Goal: Navigation & Orientation: Find specific page/section

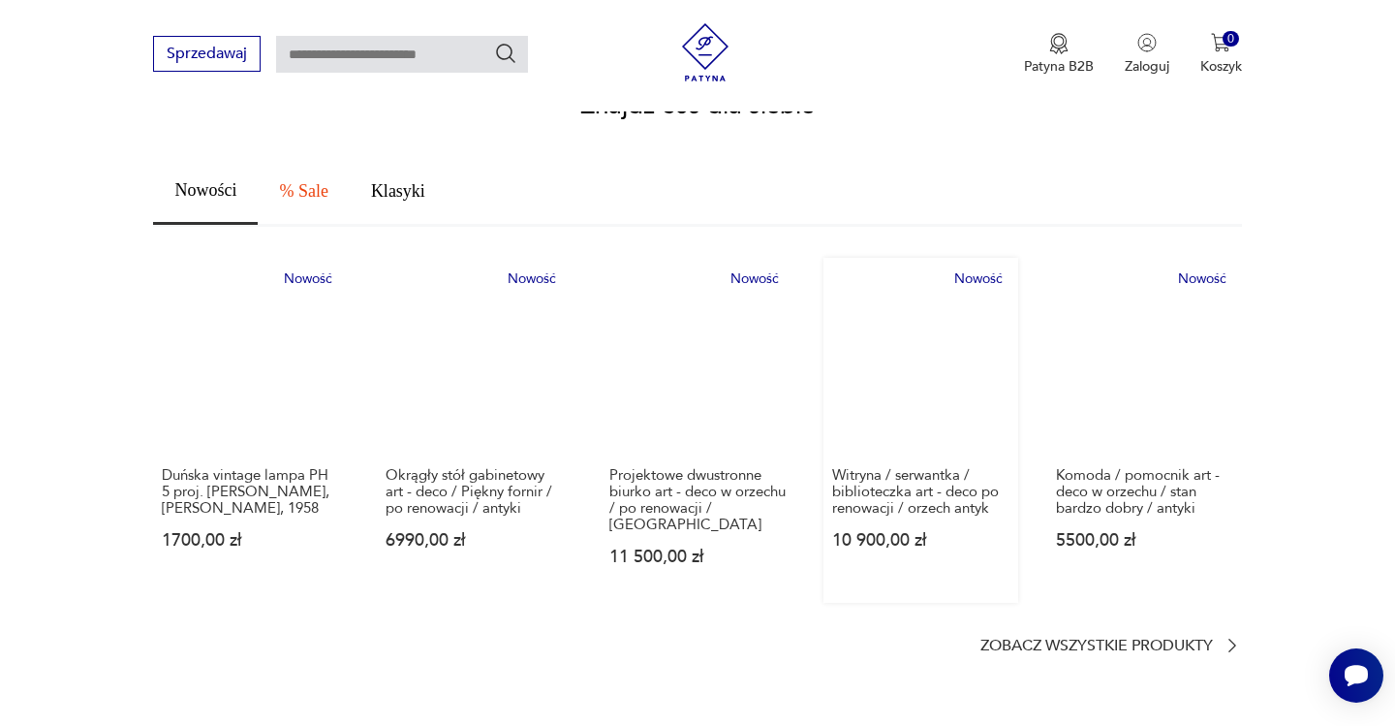
scroll to position [1039, 0]
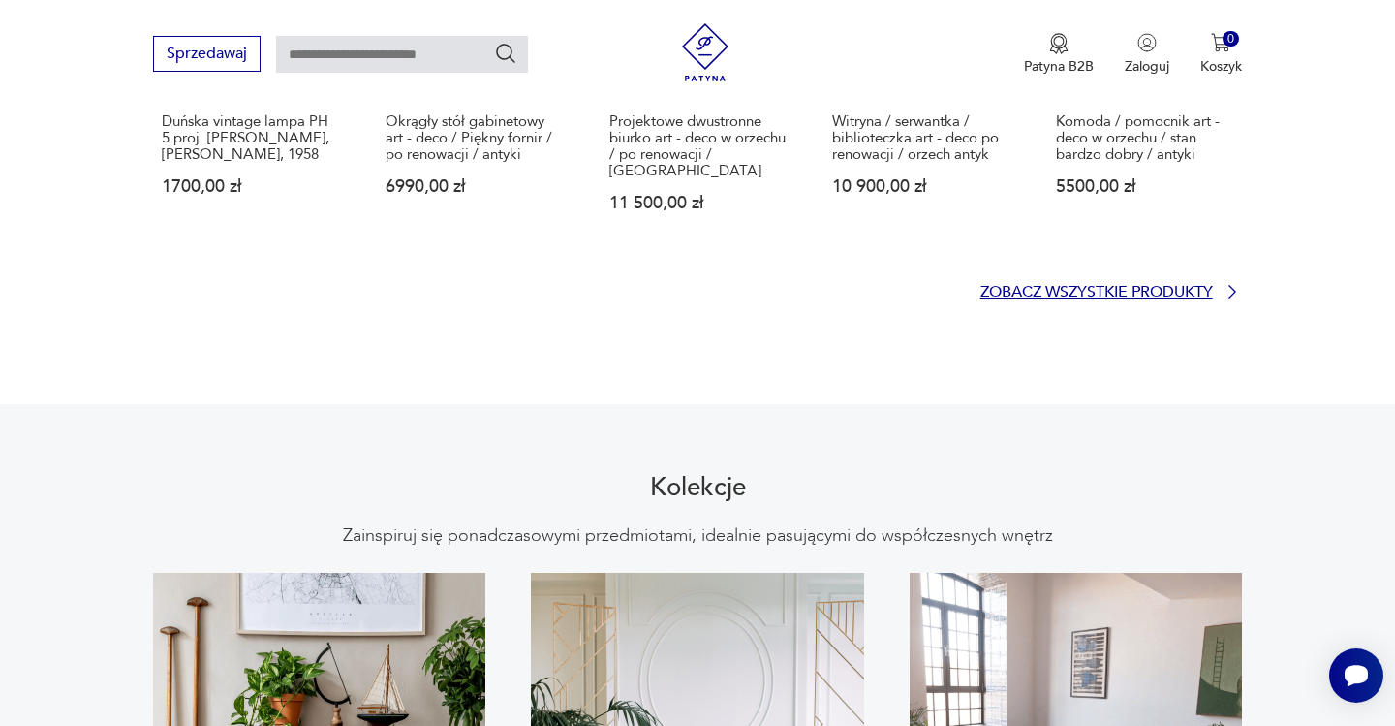
click at [1096, 286] on p "Zobacz wszystkie produkty" at bounding box center [1097, 292] width 233 height 13
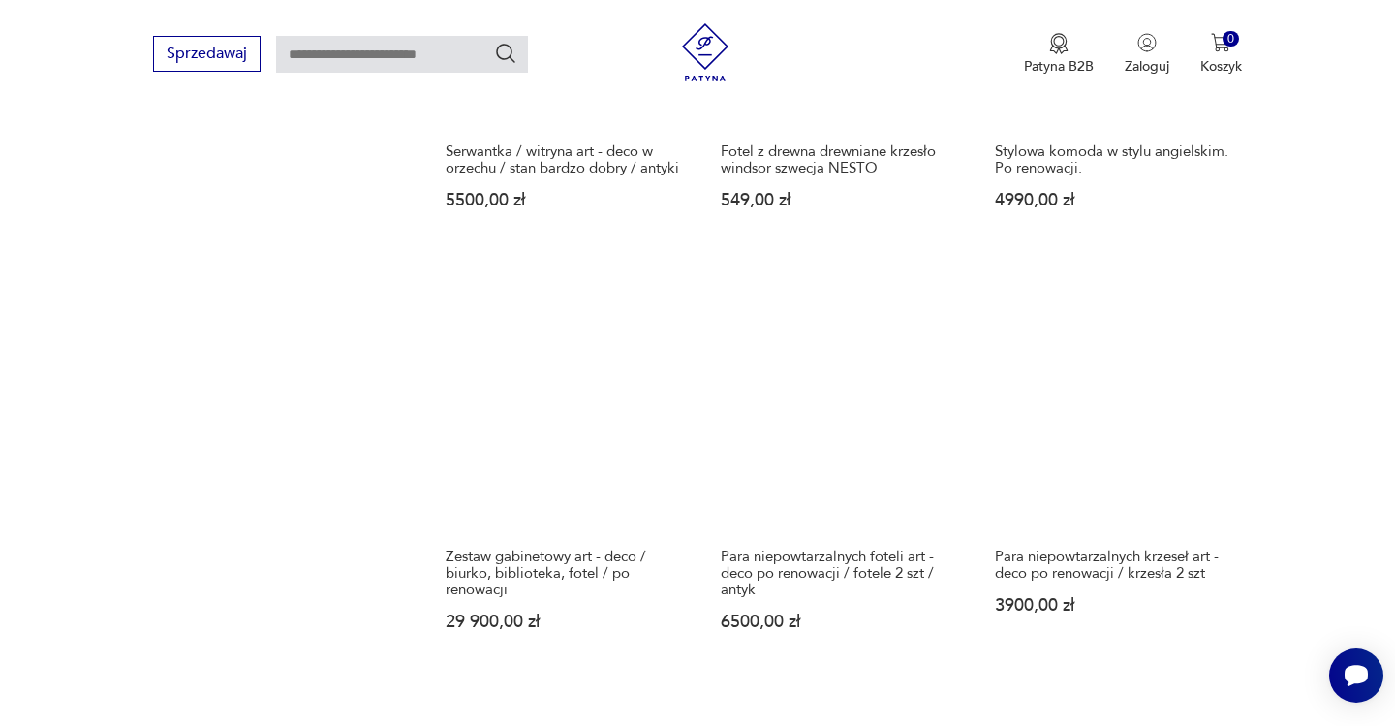
scroll to position [1614, 0]
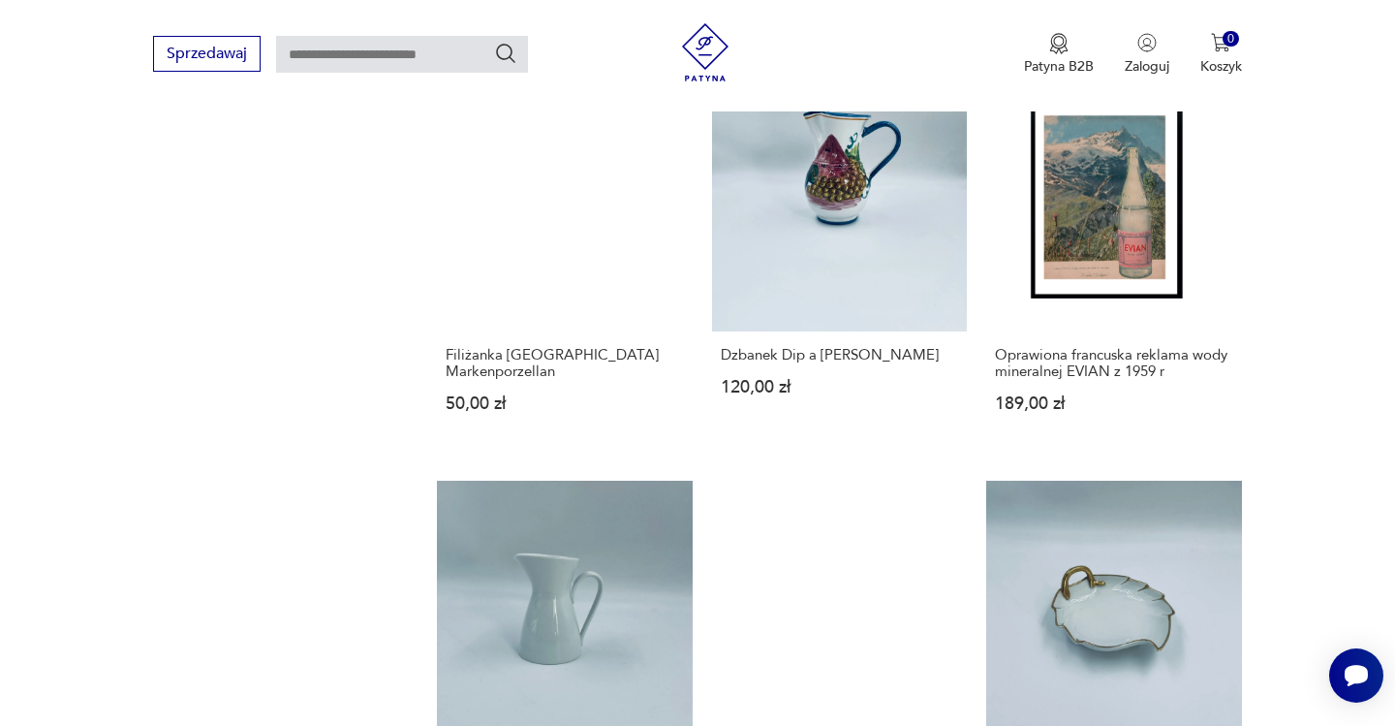
scroll to position [1768, 0]
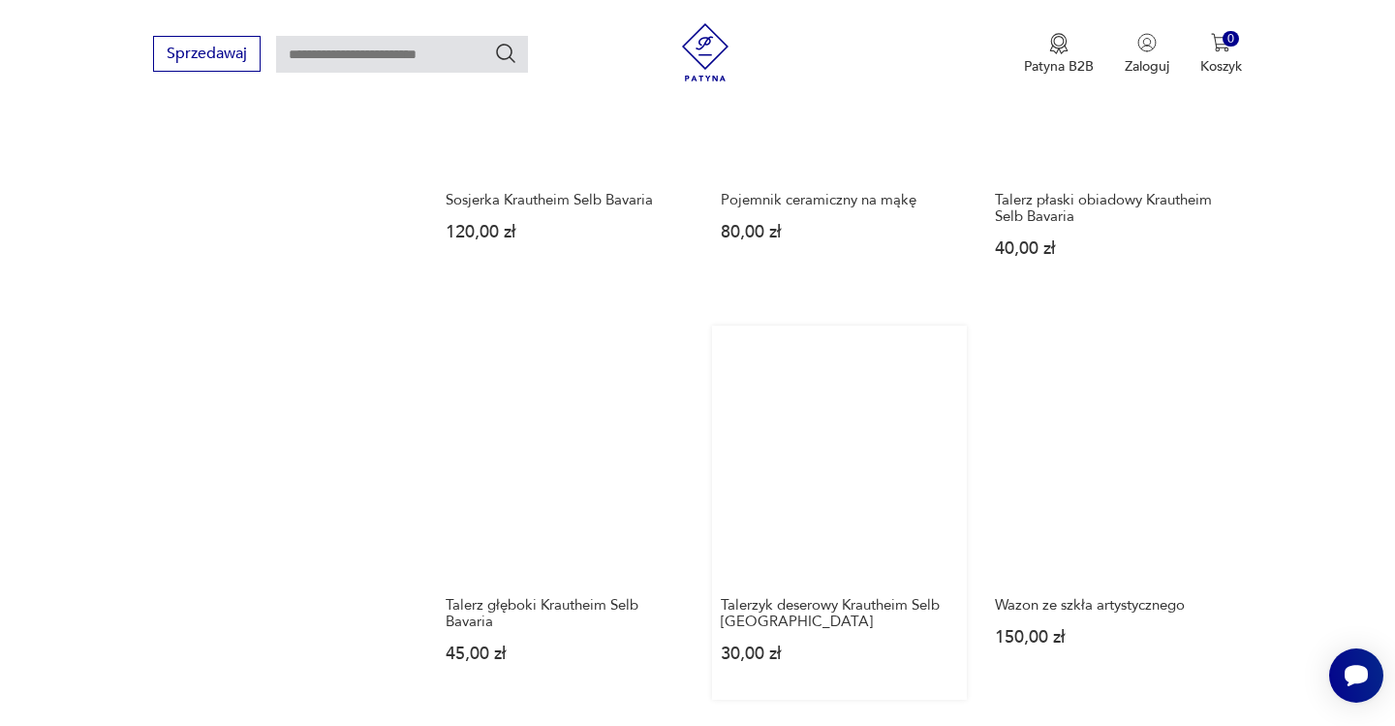
scroll to position [1500, 0]
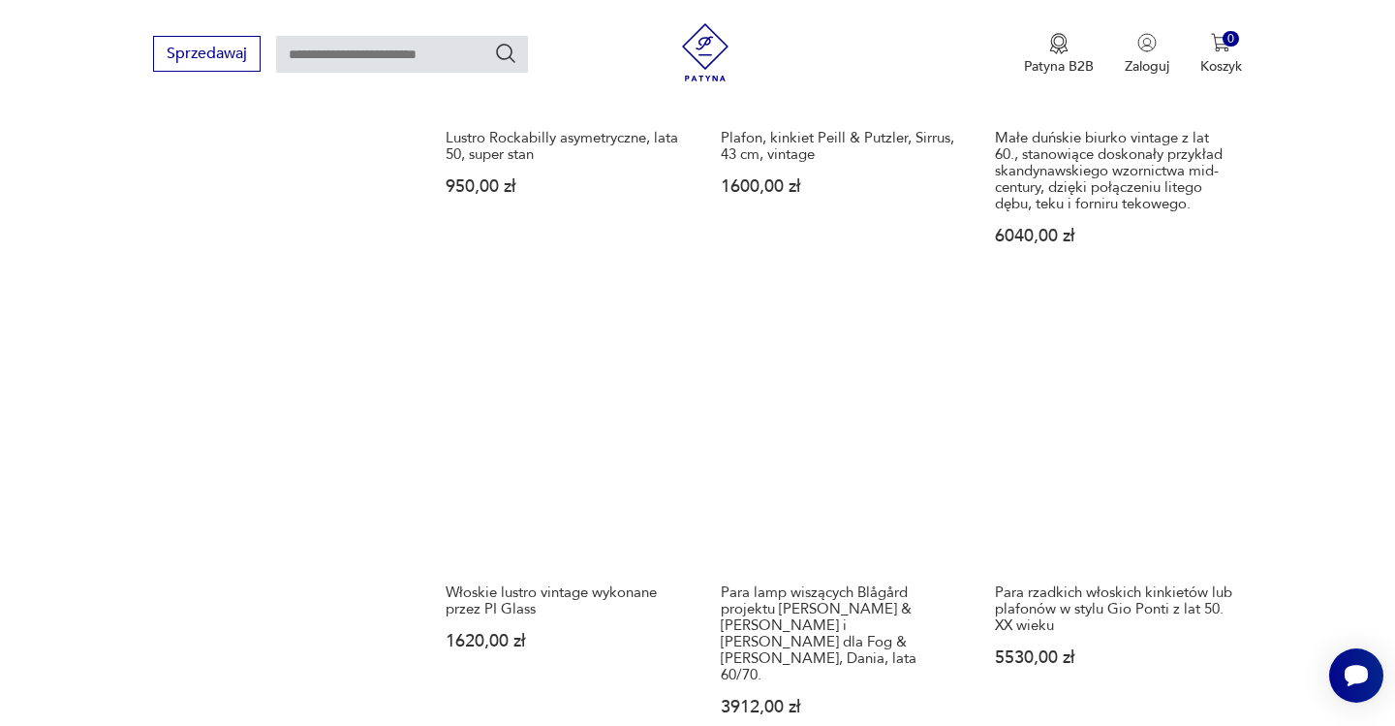
scroll to position [1560, 0]
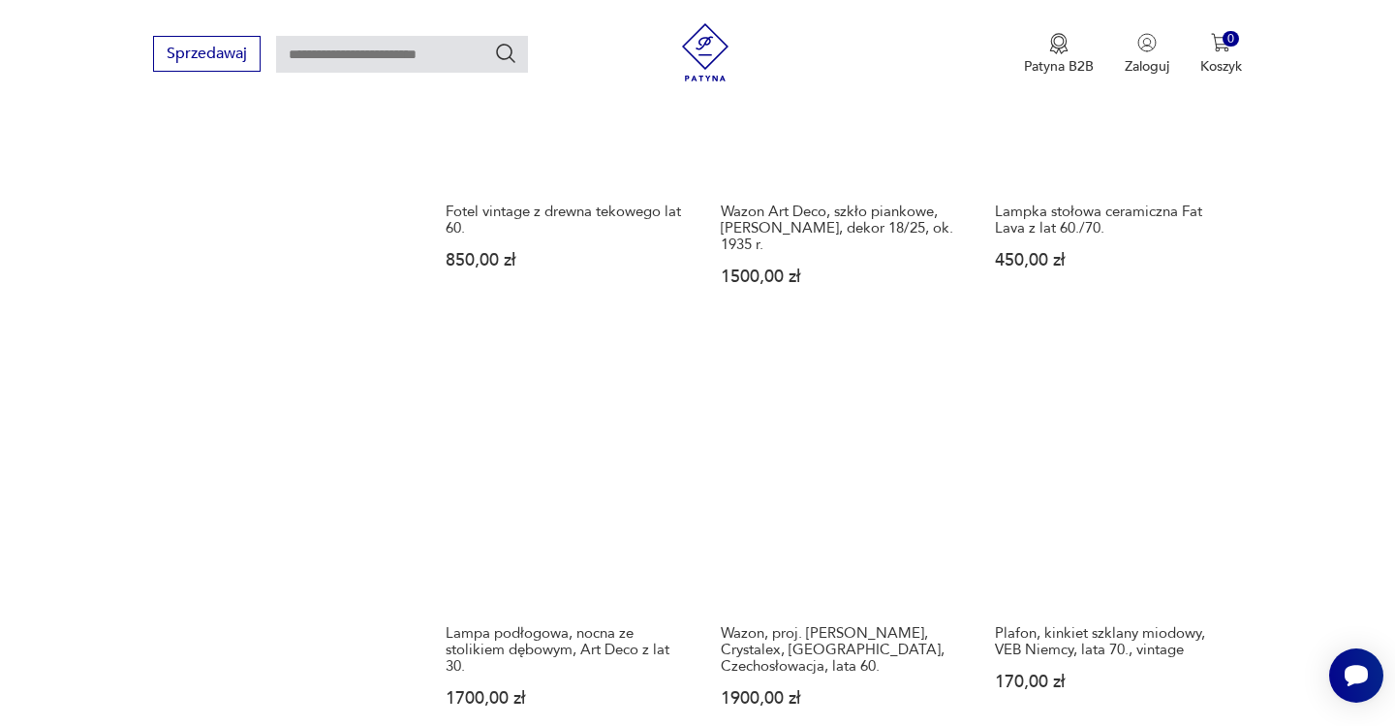
scroll to position [1551, 0]
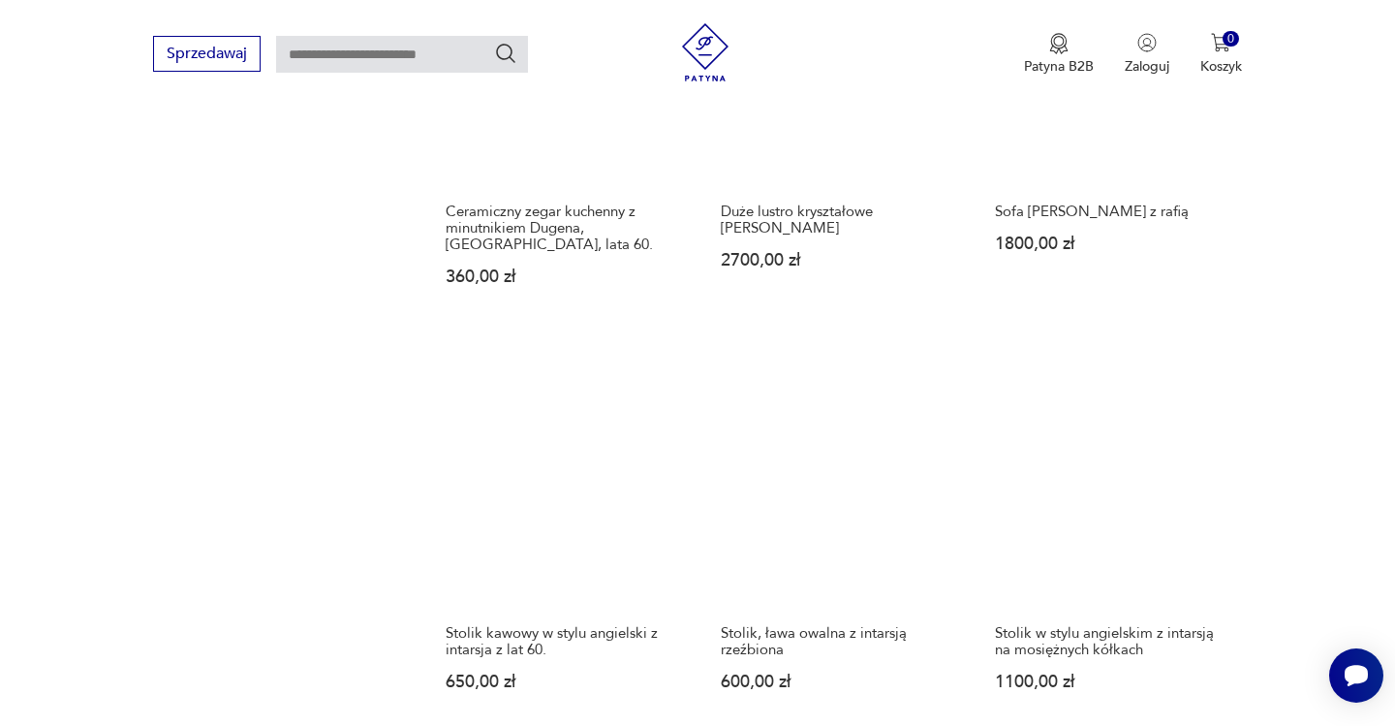
scroll to position [1521, 0]
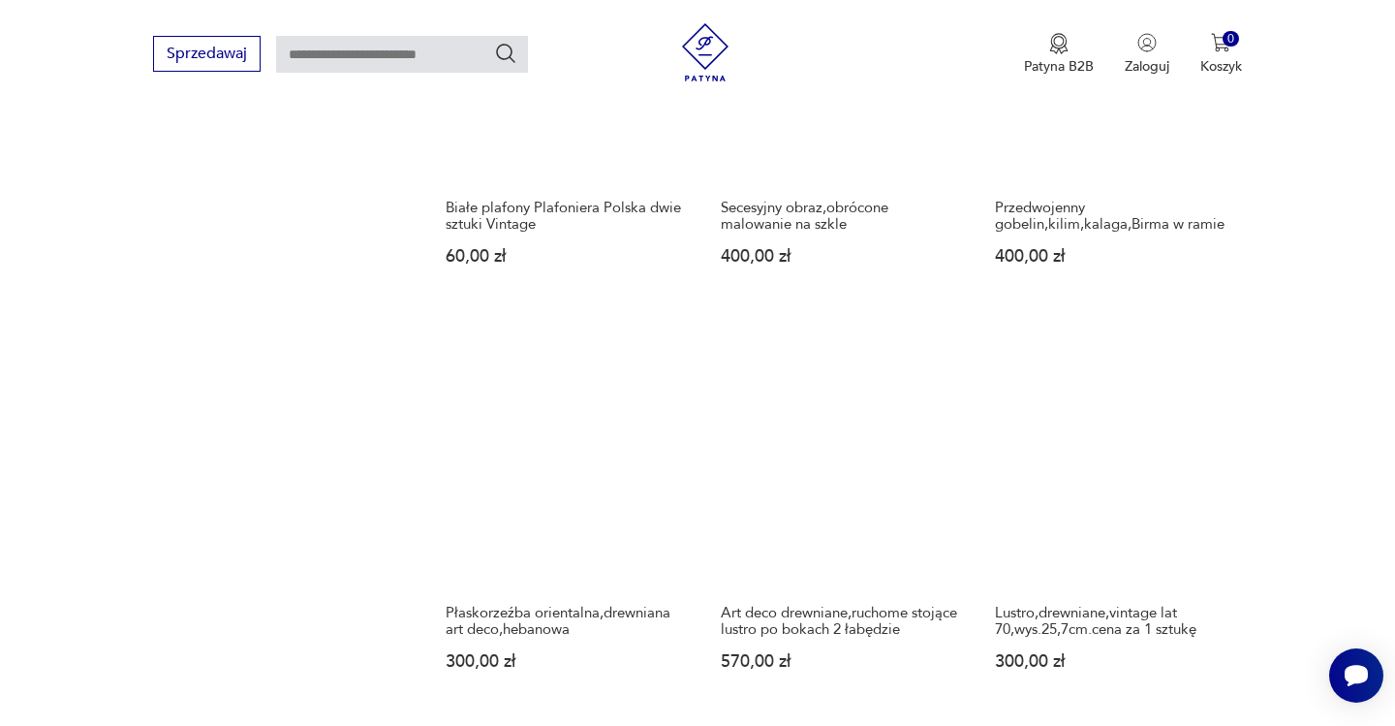
scroll to position [1573, 0]
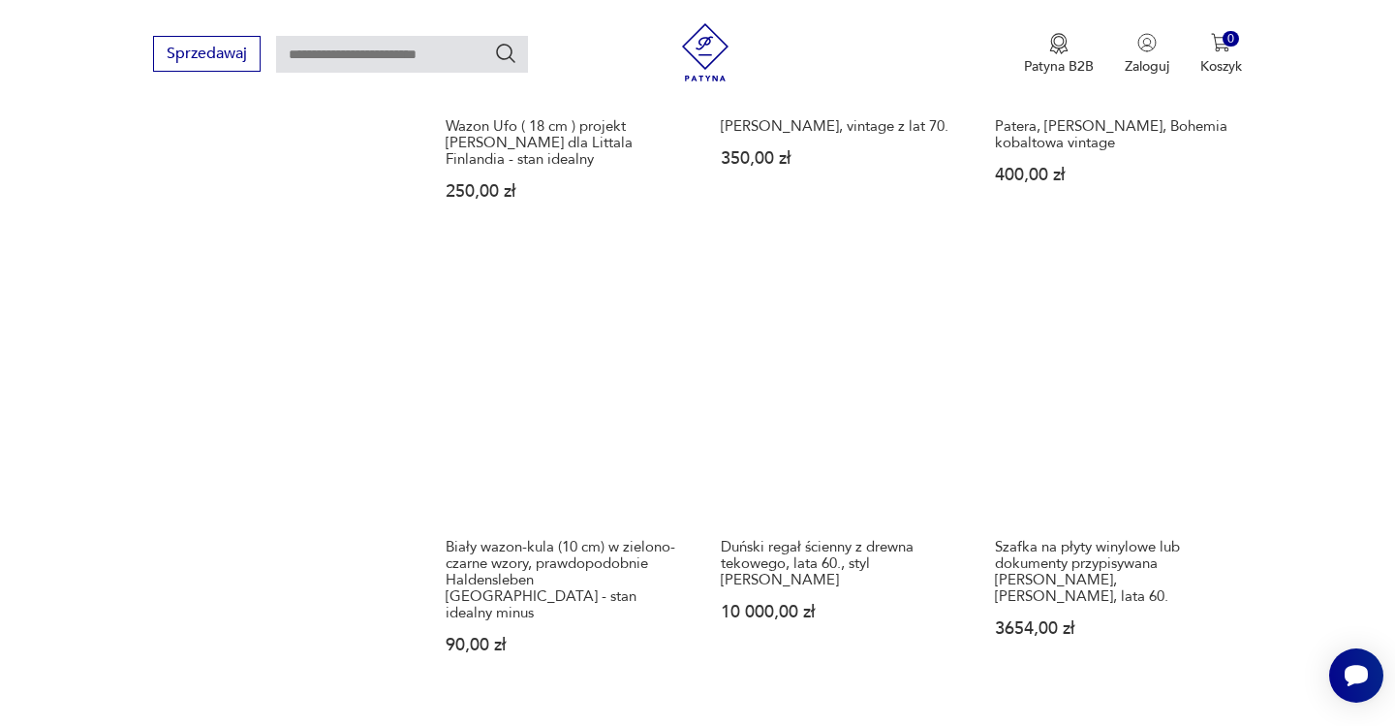
scroll to position [1976, 0]
